Goal: Task Accomplishment & Management: Use online tool/utility

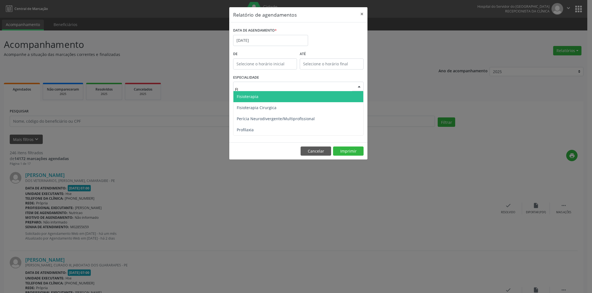
type input "FIS"
click at [287, 98] on span "Fisioterapia" at bounding box center [298, 96] width 130 height 11
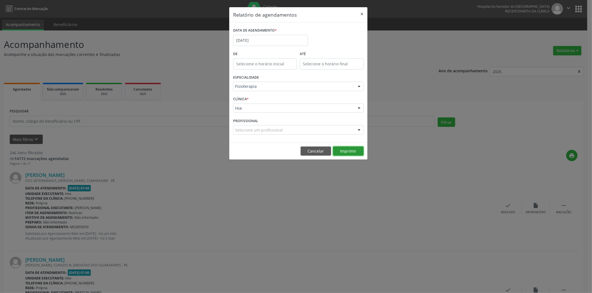
click at [350, 153] on button "Imprimir" at bounding box center [348, 151] width 31 height 9
click at [102, 118] on div "Relatório de agendamentos × DATA DE AGENDAMENTO * [DATE] De ATÉ ESPECIALIDADE F…" at bounding box center [296, 146] width 592 height 293
click at [309, 151] on button "Cancelar" at bounding box center [315, 151] width 31 height 9
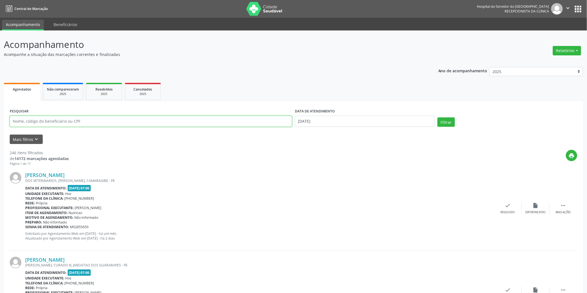
click at [184, 120] on input "text" at bounding box center [151, 121] width 282 height 11
type input "1"
click at [404, 120] on input "[DATE]" at bounding box center [365, 121] width 140 height 11
click at [566, 51] on button "Relatórios" at bounding box center [567, 50] width 28 height 9
click at [529, 59] on link "Agendamentos" at bounding box center [551, 63] width 60 height 8
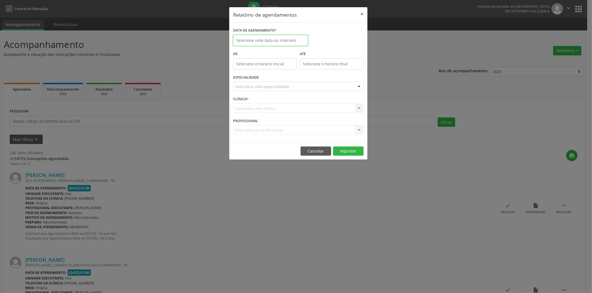
click at [276, 38] on input "text" at bounding box center [270, 40] width 75 height 11
click at [298, 92] on span "19" at bounding box center [300, 91] width 11 height 11
type input "[DATE]"
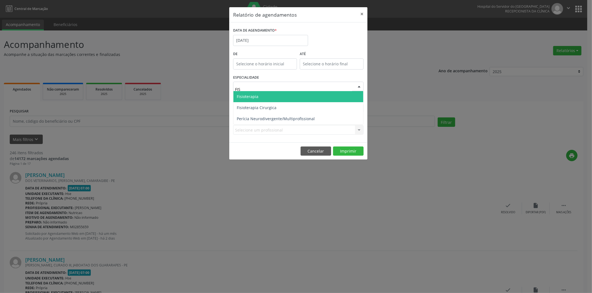
click at [274, 95] on span "Fisioterapia" at bounding box center [298, 96] width 130 height 11
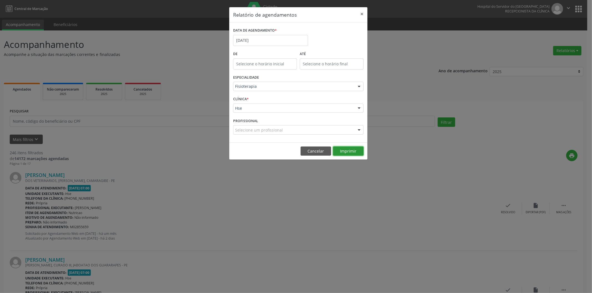
click at [350, 148] on button "Imprimir" at bounding box center [348, 151] width 31 height 9
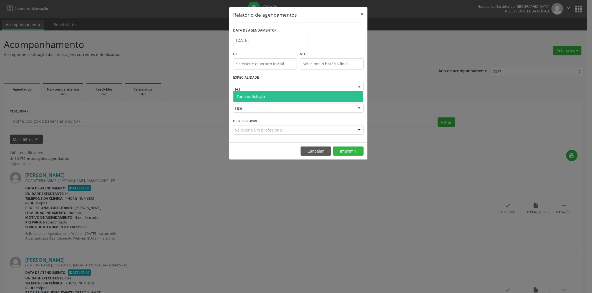
type input "FON"
click at [263, 98] on span "Fonoaudiologia" at bounding box center [251, 96] width 28 height 5
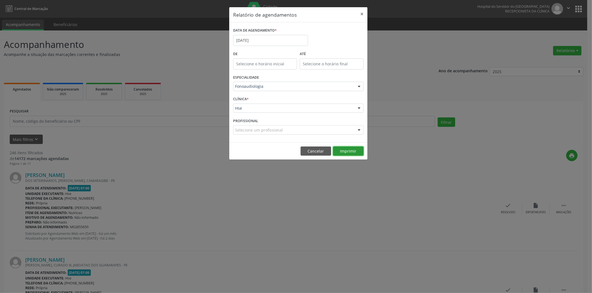
click at [345, 149] on button "Imprimir" at bounding box center [348, 151] width 31 height 9
